Goal: Use online tool/utility: Use online tool/utility

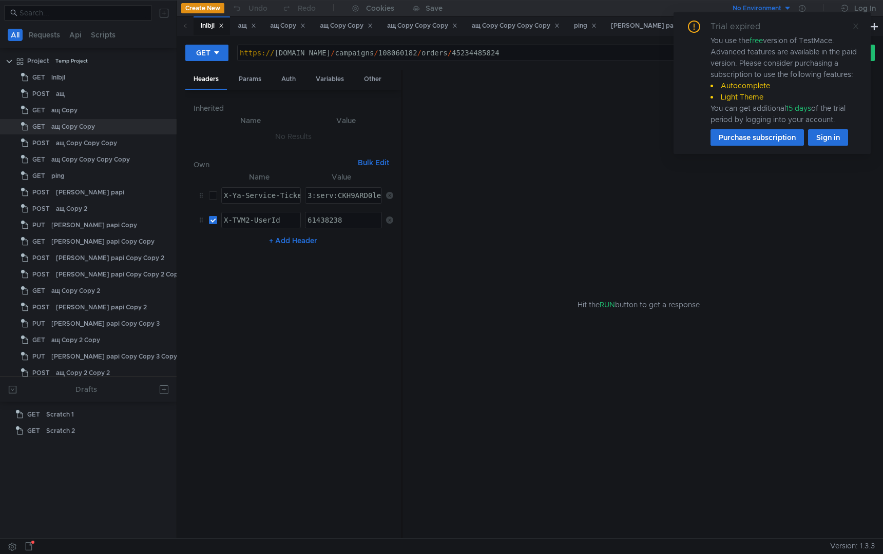
click at [856, 27] on icon at bounding box center [855, 26] width 7 height 7
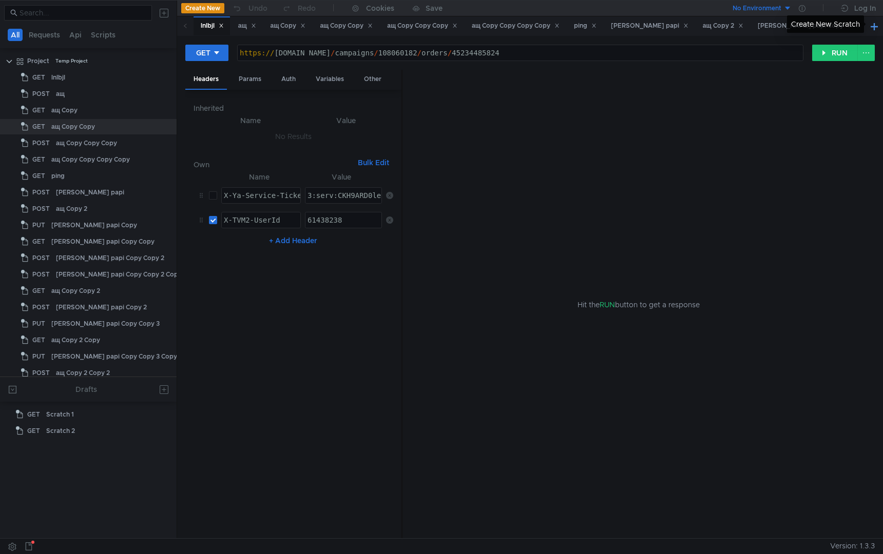
click at [869, 31] on button at bounding box center [874, 26] width 12 height 12
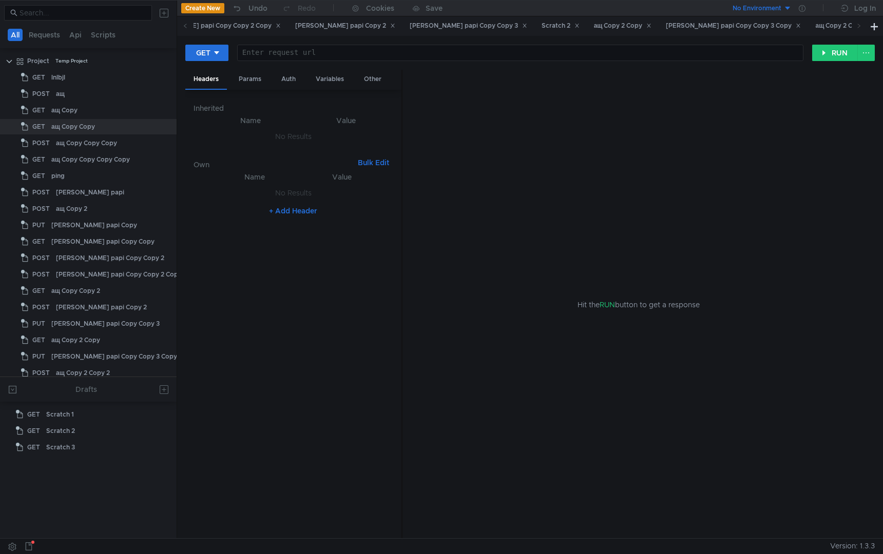
click at [370, 53] on div at bounding box center [520, 61] width 565 height 25
paste textarea "[URL][TECHNICAL_ID]"
drag, startPoint x: 491, startPoint y: 54, endPoint x: 342, endPoint y: 50, distance: 149.5
click at [342, 50] on div "http:// [TECHNICAL_ID] / campaigns / 17654325 / business-info" at bounding box center [520, 61] width 565 height 25
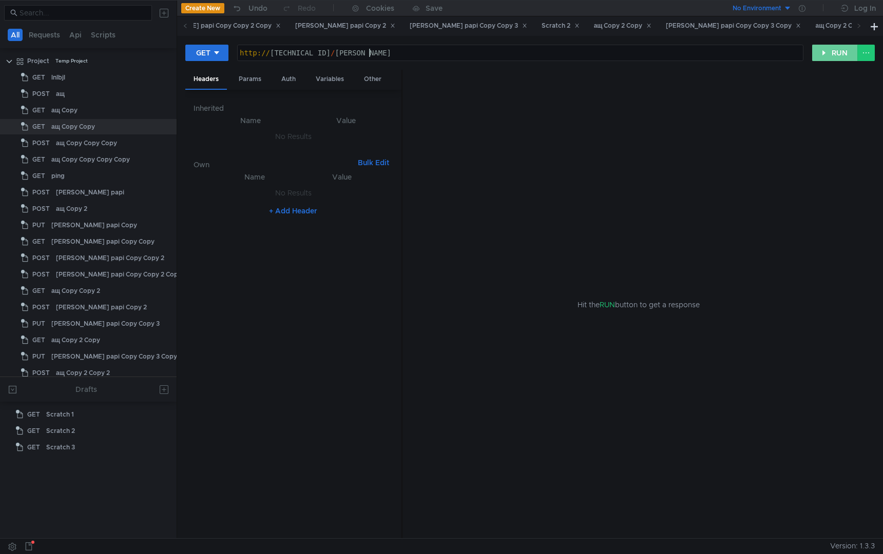
type textarea "[URL][TECHNICAL_ID]"
click at [831, 55] on button "RUN" at bounding box center [835, 53] width 46 height 16
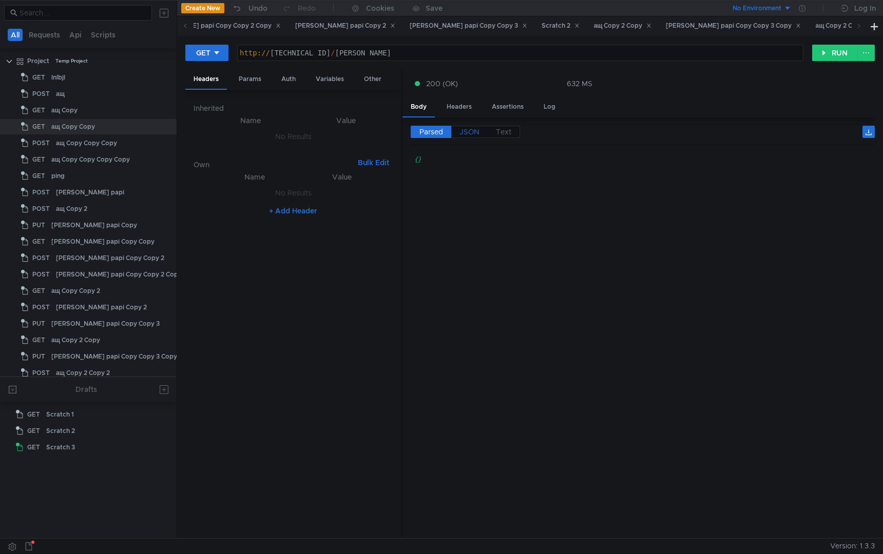
click at [469, 135] on span "JSON" at bounding box center [470, 131] width 20 height 9
type textarea "{}"
click at [472, 183] on div "{ }" at bounding box center [643, 351] width 464 height 394
click at [827, 51] on button "RUN" at bounding box center [835, 53] width 46 height 16
click at [388, 51] on div "http:// [TECHNICAL_ID] / [PERSON_NAME]" at bounding box center [520, 61] width 565 height 25
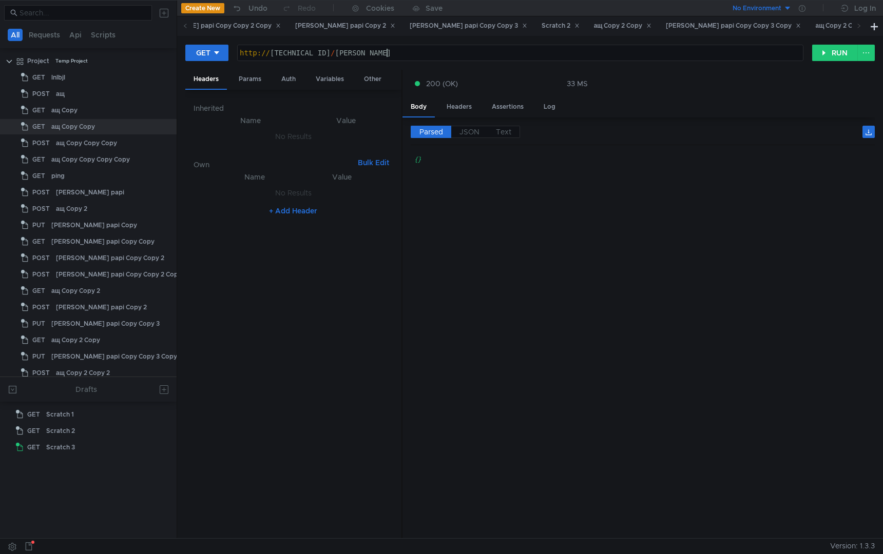
scroll to position [0, 10]
type textarea "[URL][TECHNICAL_ID]"
click at [824, 54] on button "RUN" at bounding box center [835, 53] width 46 height 16
click at [464, 133] on span "JSON" at bounding box center [470, 131] width 20 height 9
type textarea "}"
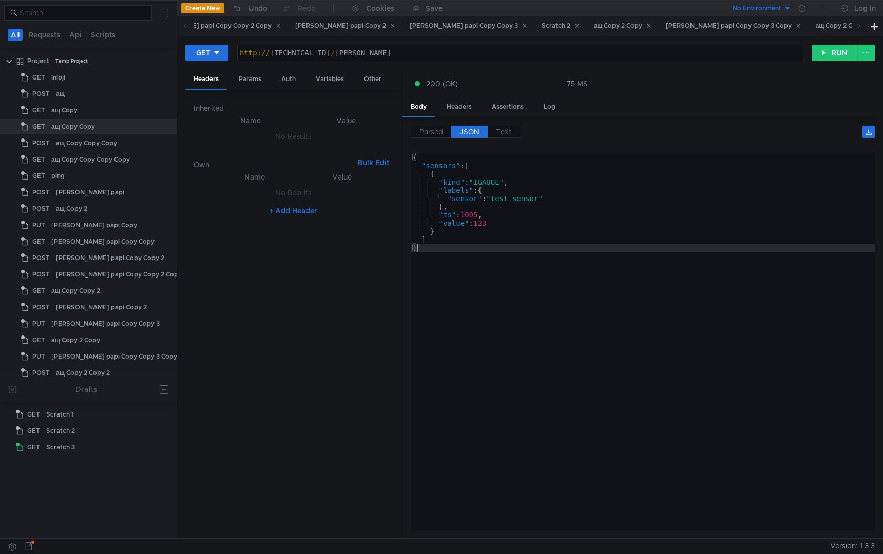
click at [492, 290] on div "{ "sensors" : [ { "kind" : "IGAUGE" , "labels" : { "sensor" : "test_sensor" } ,…" at bounding box center [643, 351] width 464 height 394
